Goal: Transaction & Acquisition: Subscribe to service/newsletter

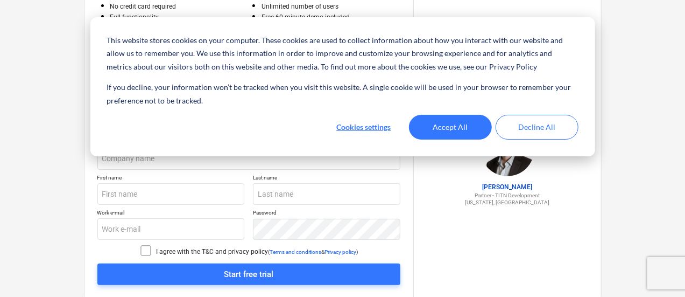
scroll to position [114, 0]
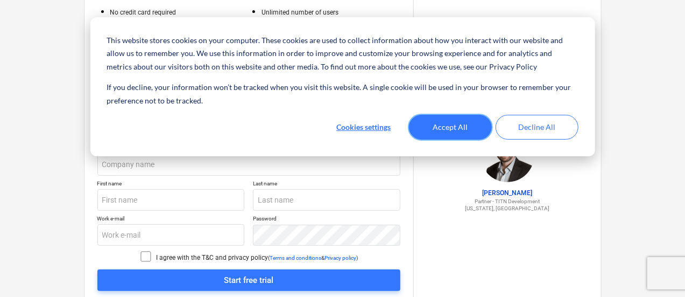
click at [442, 128] on button "Accept All" at bounding box center [450, 127] width 83 height 25
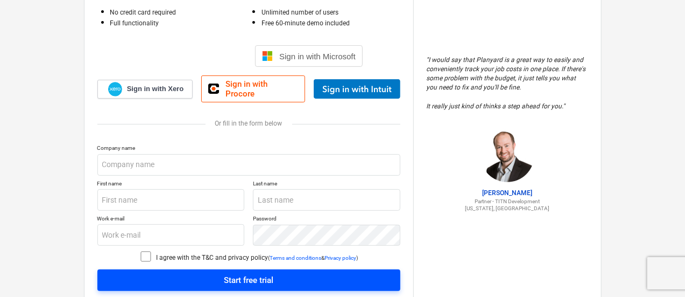
click at [337, 279] on span "Start free trial" at bounding box center [248, 280] width 277 height 14
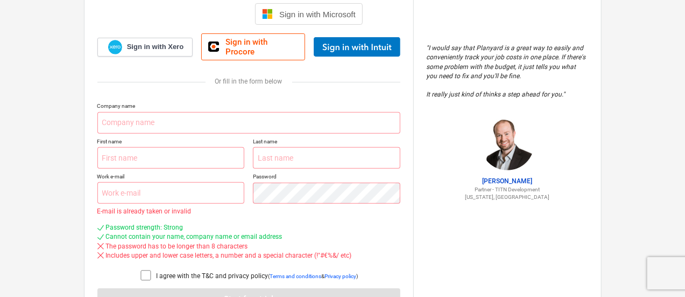
scroll to position [158, 0]
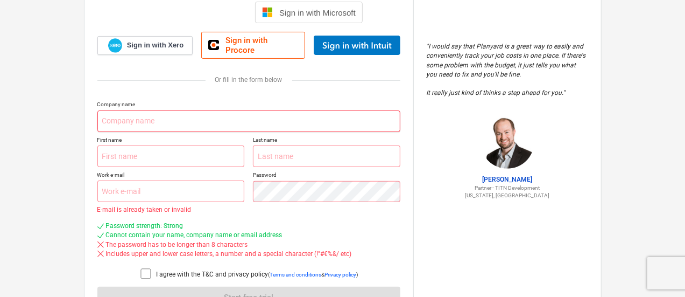
click at [266, 110] on input "text" at bounding box center [248, 121] width 303 height 22
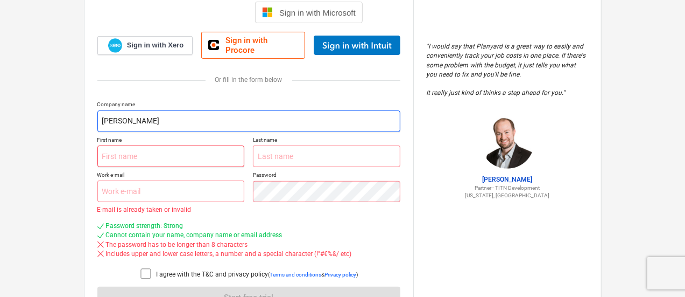
type input "[PERSON_NAME]"
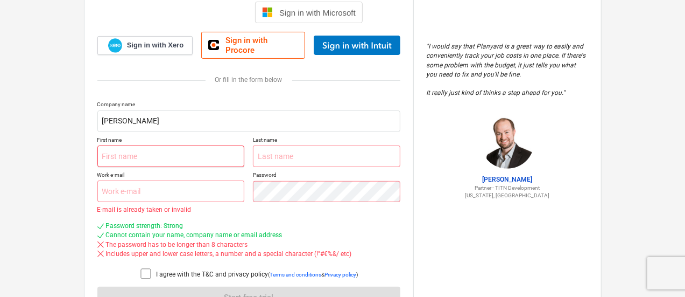
click at [213, 151] on input "text" at bounding box center [171, 156] width 148 height 22
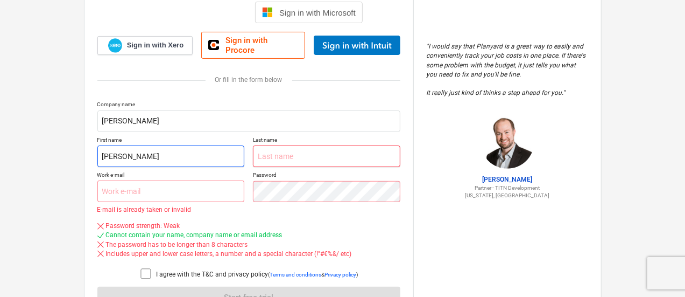
type input "[PERSON_NAME]"
click at [270, 150] on input "text" at bounding box center [327, 156] width 148 height 22
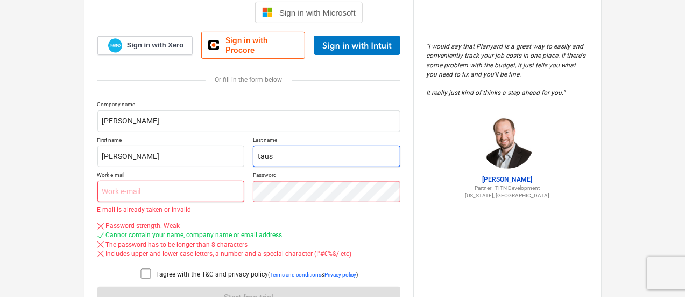
type input "taus"
click at [219, 193] on input "text" at bounding box center [171, 191] width 148 height 22
